Goal: Navigation & Orientation: Find specific page/section

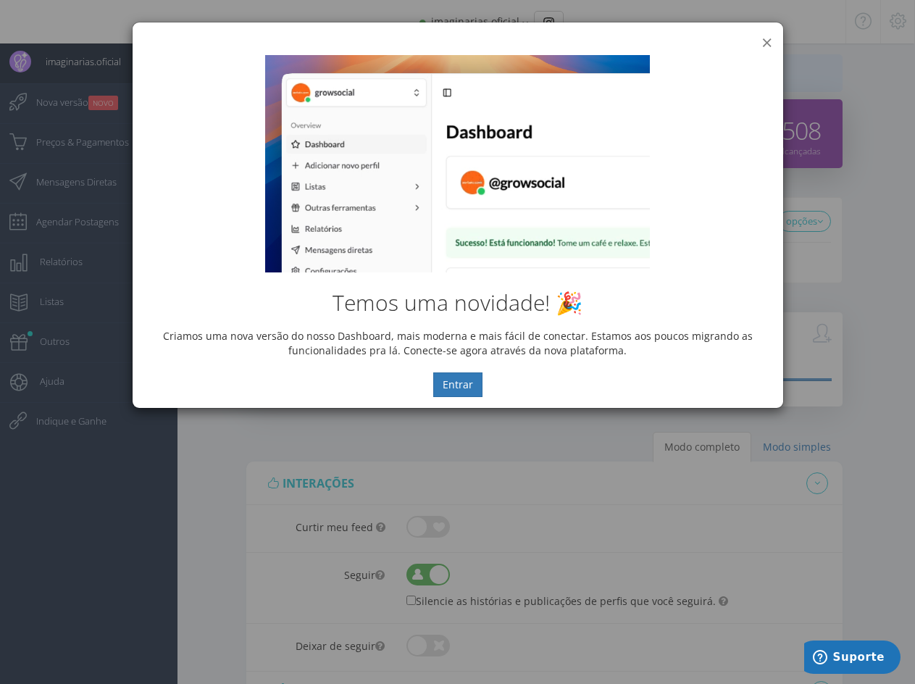
click at [768, 42] on button "×" at bounding box center [767, 43] width 11 height 20
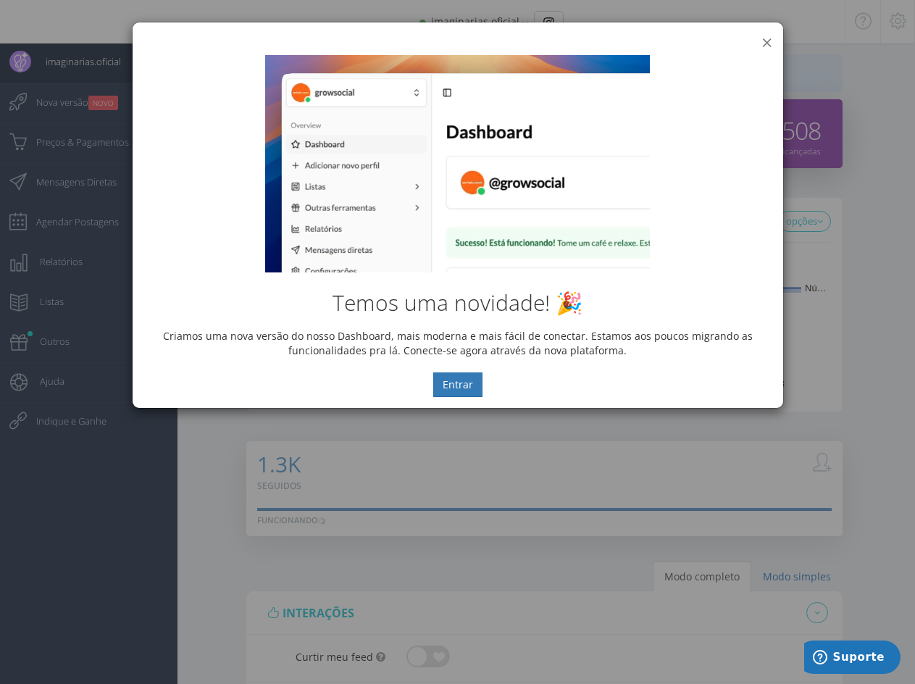
click at [768, 42] on button "×" at bounding box center [767, 43] width 11 height 20
